Goal: Download file/media

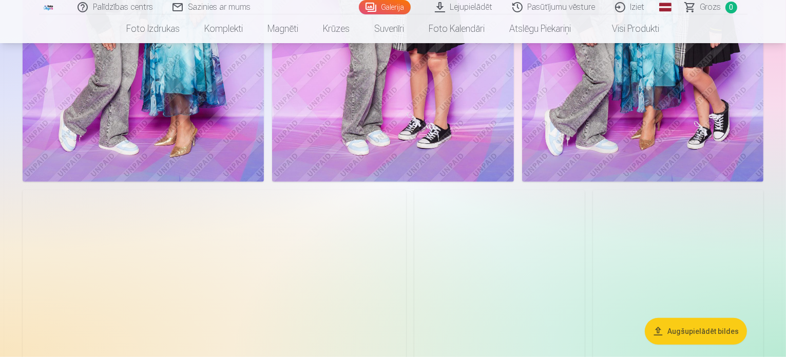
scroll to position [873, 0]
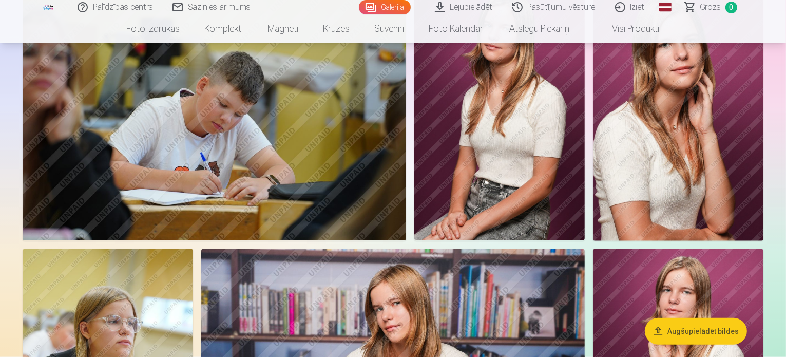
click at [677, 328] on button "Augšupielādēt bildes" at bounding box center [696, 331] width 102 height 27
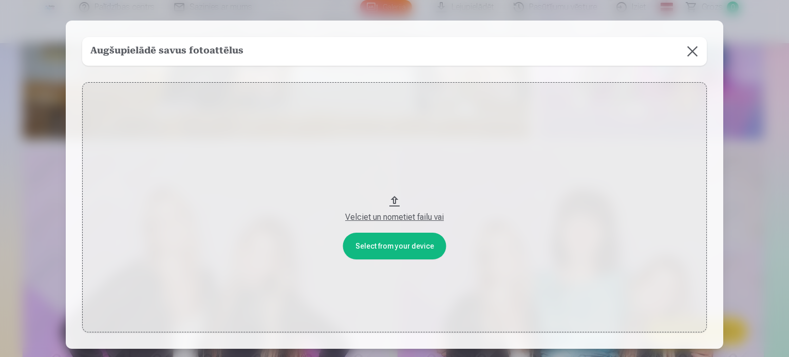
click at [689, 50] on button at bounding box center [692, 51] width 29 height 29
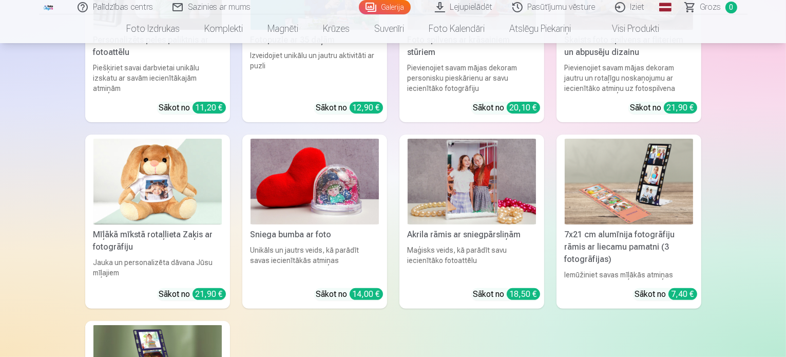
scroll to position [4265, 0]
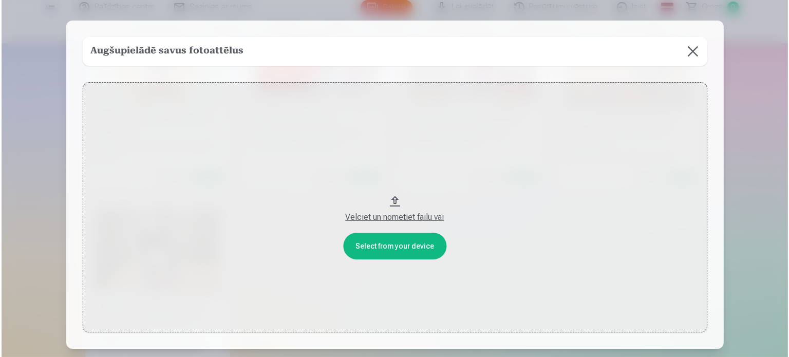
scroll to position [4277, 0]
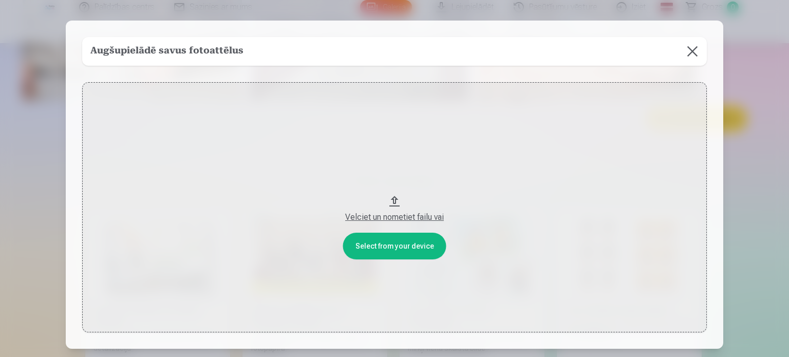
click at [398, 247] on button "Velciet un nometiet failu vai" at bounding box center [394, 207] width 624 height 250
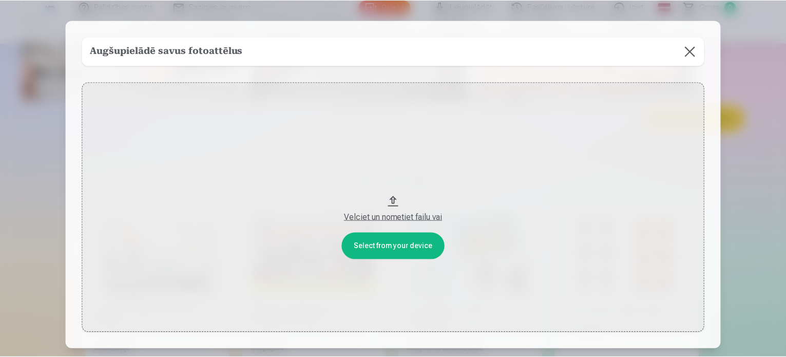
scroll to position [73, 0]
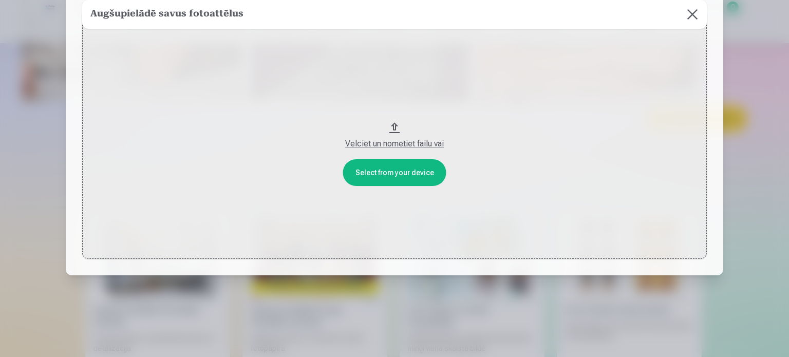
click at [692, 13] on button at bounding box center [692, 14] width 29 height 29
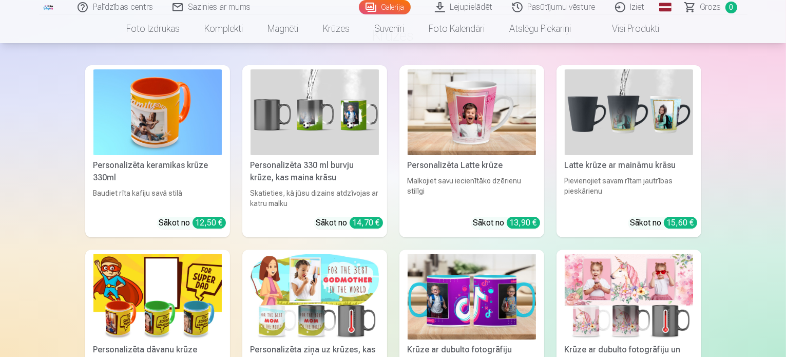
scroll to position [3250, 0]
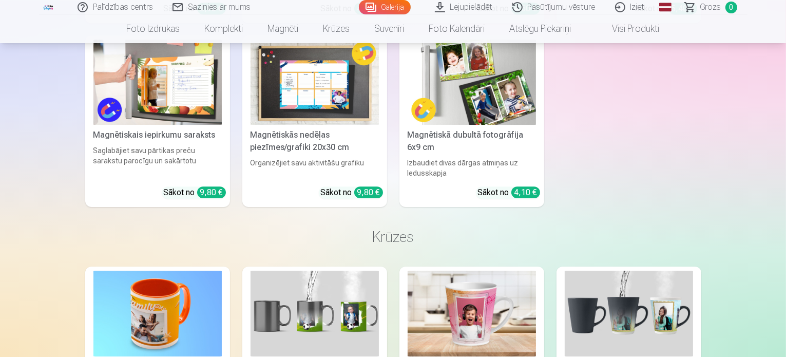
click at [485, 6] on link "Lejupielādēt" at bounding box center [465, 7] width 78 height 14
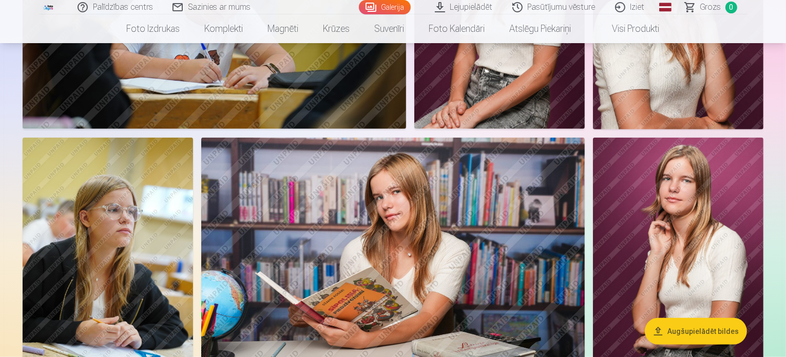
scroll to position [1130, 0]
